Goal: Find specific page/section: Find specific page/section

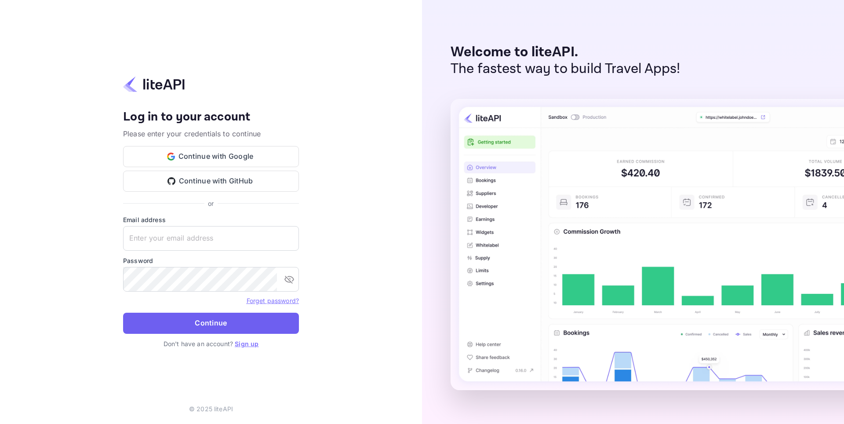
type input "[EMAIL_ADDRESS][DOMAIN_NAME]"
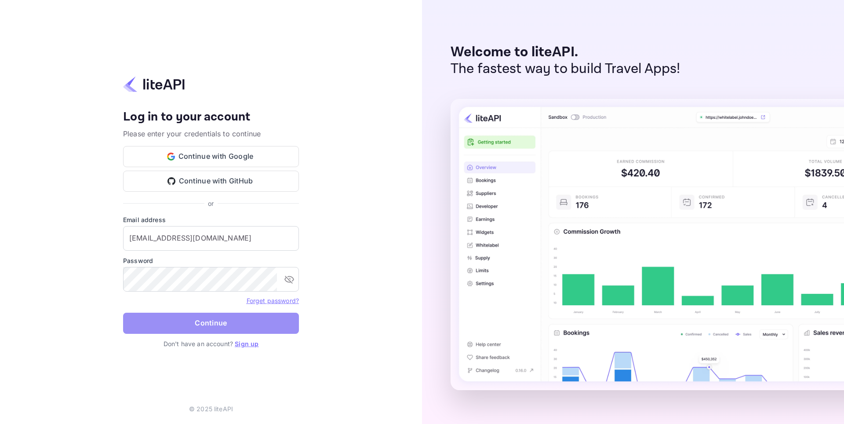
click at [247, 328] on button "Continue" at bounding box center [211, 323] width 176 height 21
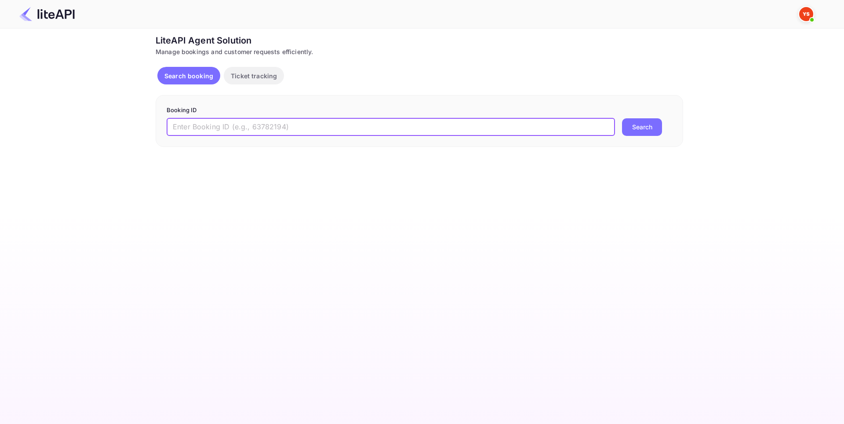
paste input "9110117"
type input "9110117"
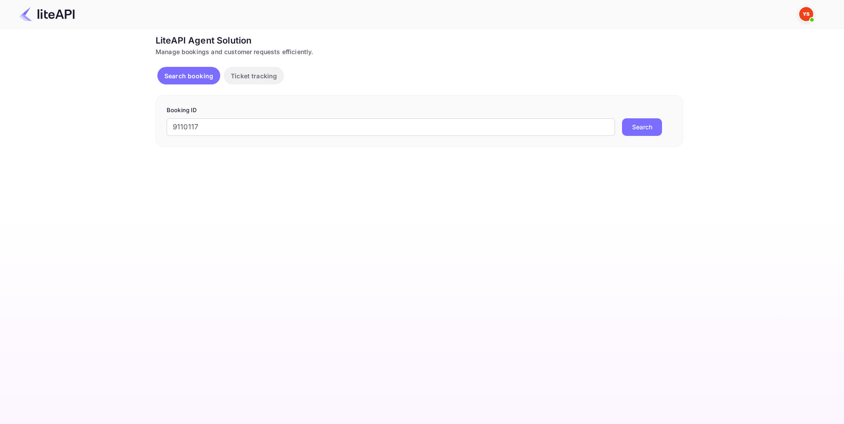
click at [649, 124] on button "Search" at bounding box center [642, 127] width 40 height 18
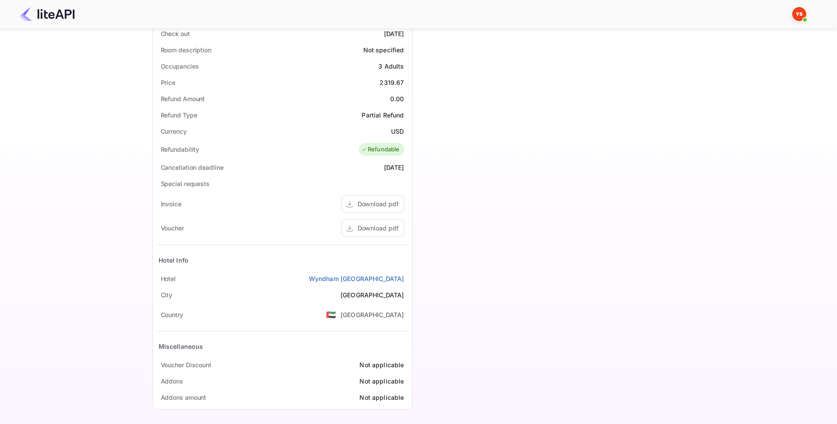
scroll to position [248, 0]
click at [385, 224] on div "Download pdf" at bounding box center [378, 225] width 41 height 9
